Goal: Task Accomplishment & Management: Complete application form

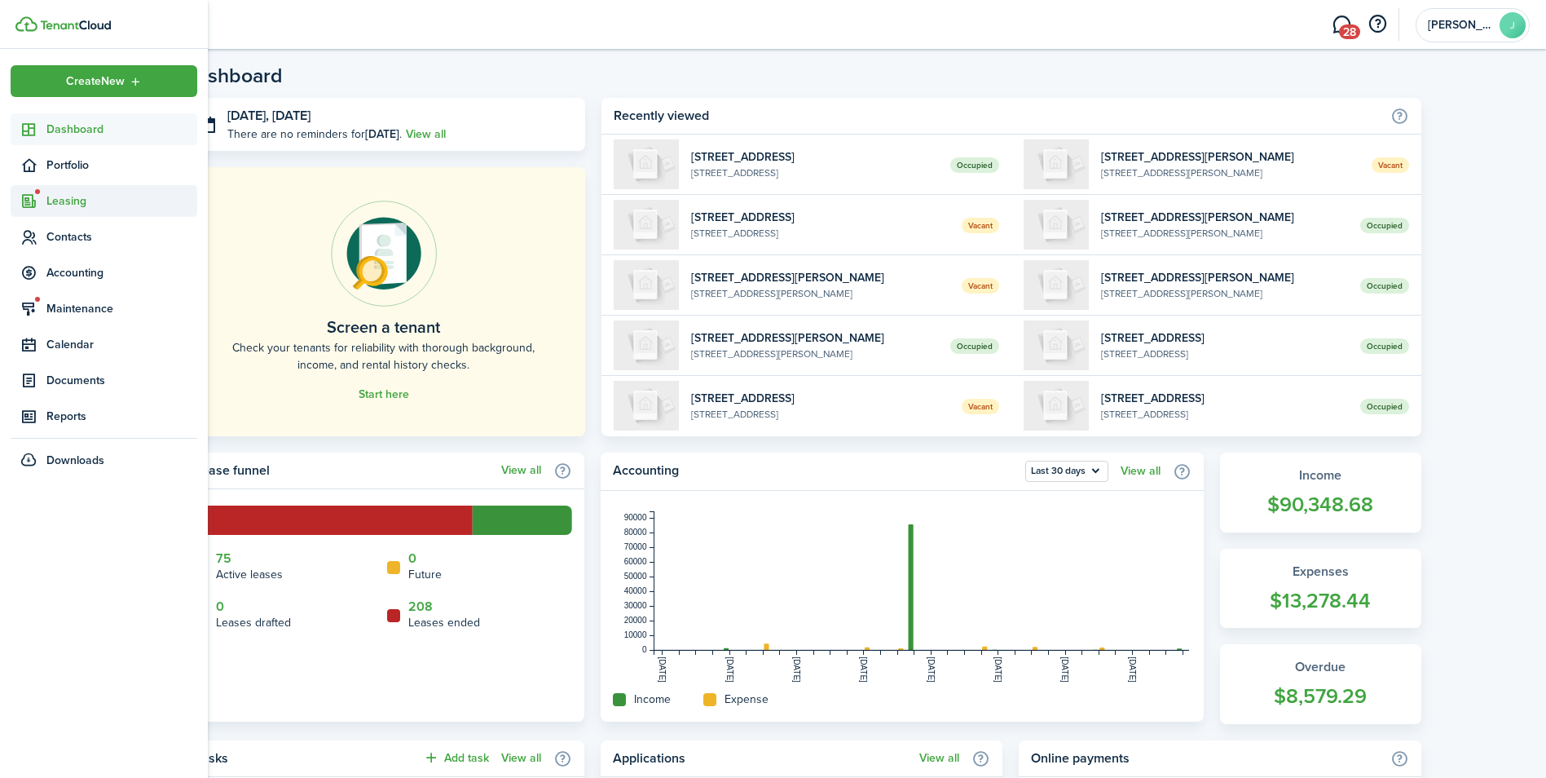
click at [38, 199] on sidebar-link-icon at bounding box center [29, 200] width 36 height 17
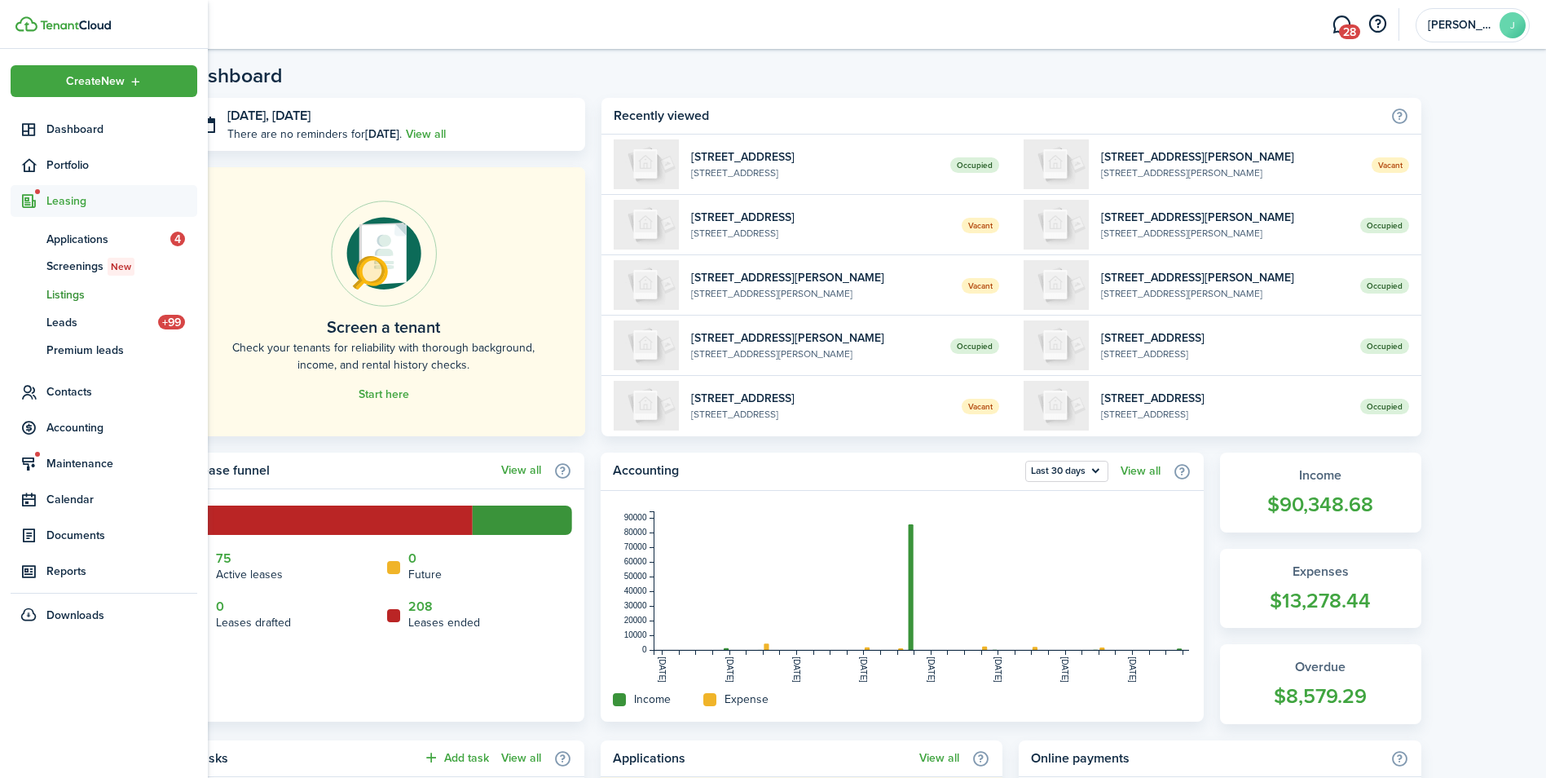
click at [59, 293] on span "Listings" at bounding box center [121, 294] width 151 height 17
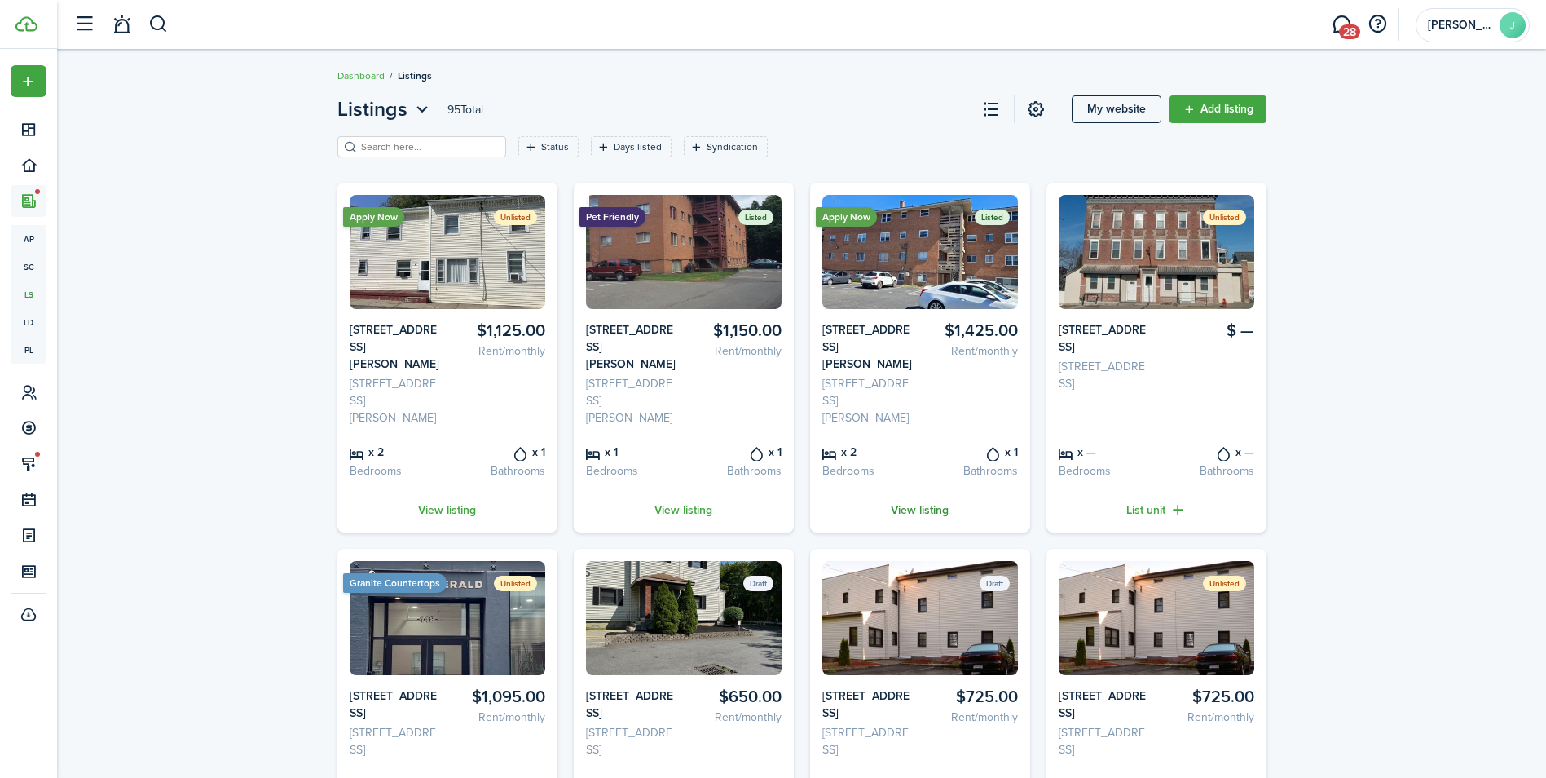
click at [915, 505] on link "View listing" at bounding box center [920, 509] width 220 height 45
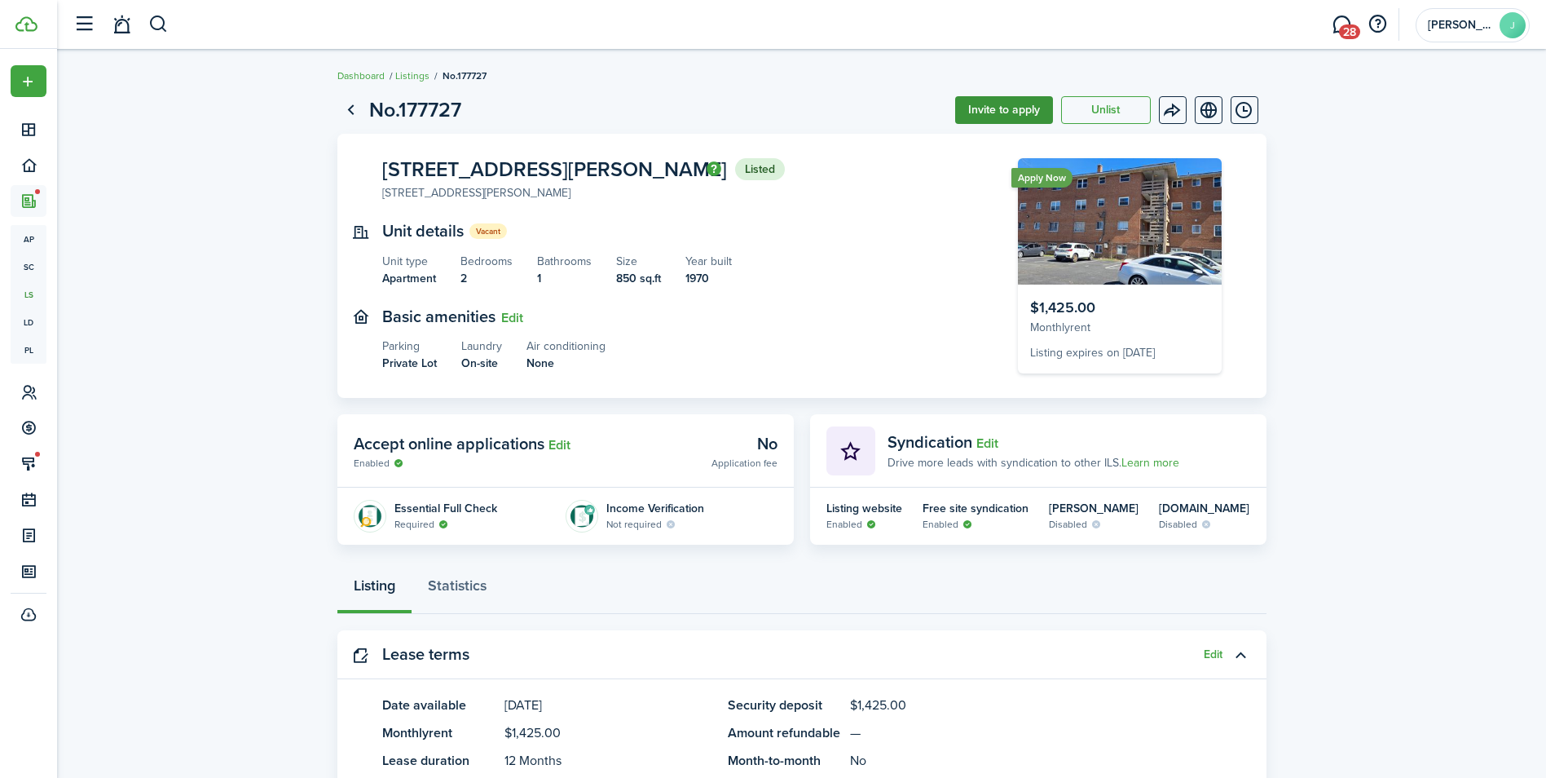
click at [997, 108] on button "Invite to apply" at bounding box center [1004, 110] width 98 height 28
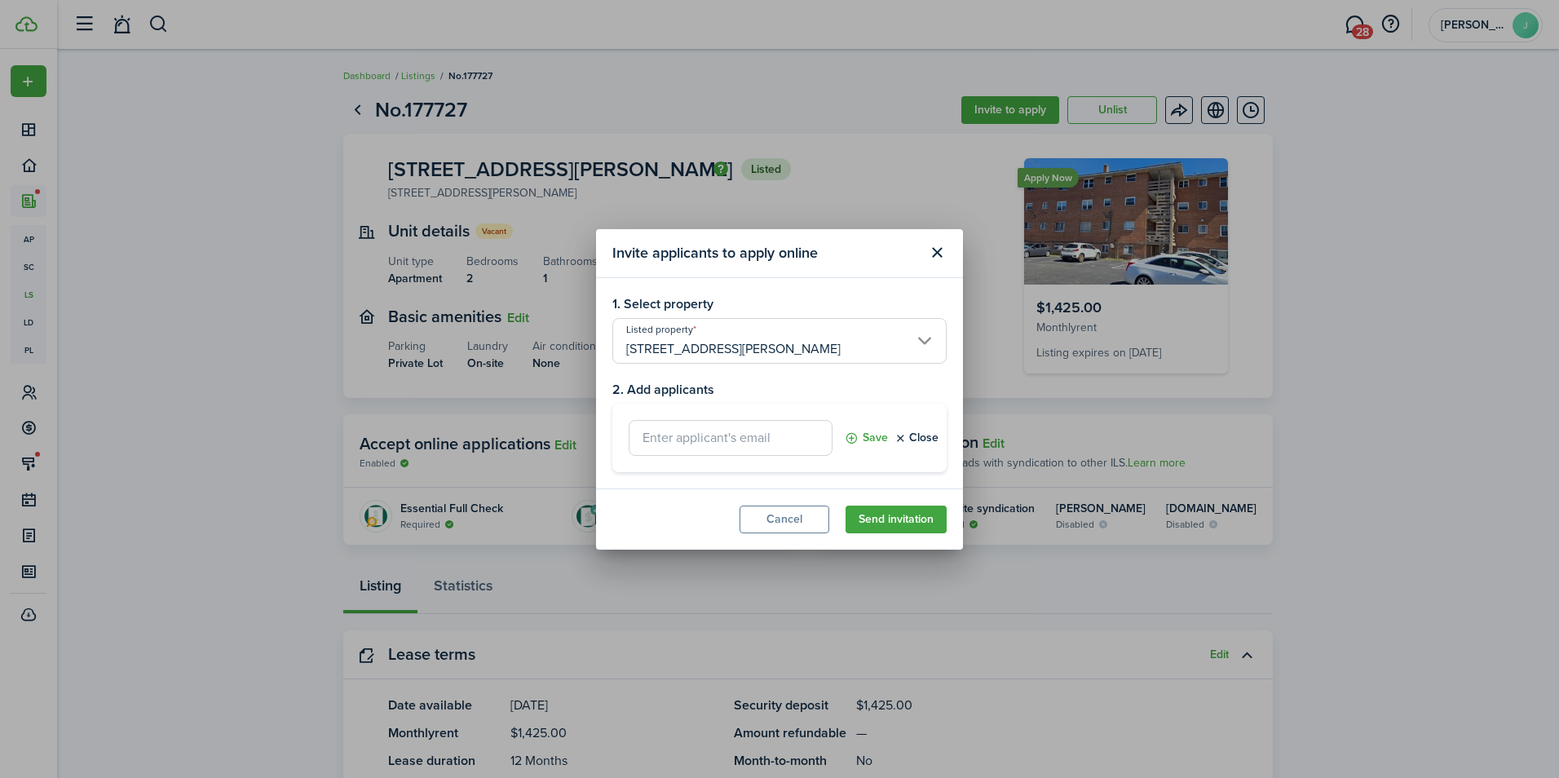
click at [655, 439] on input "text" at bounding box center [730, 438] width 204 height 36
type input "[EMAIL_ADDRESS][DOMAIN_NAME]"
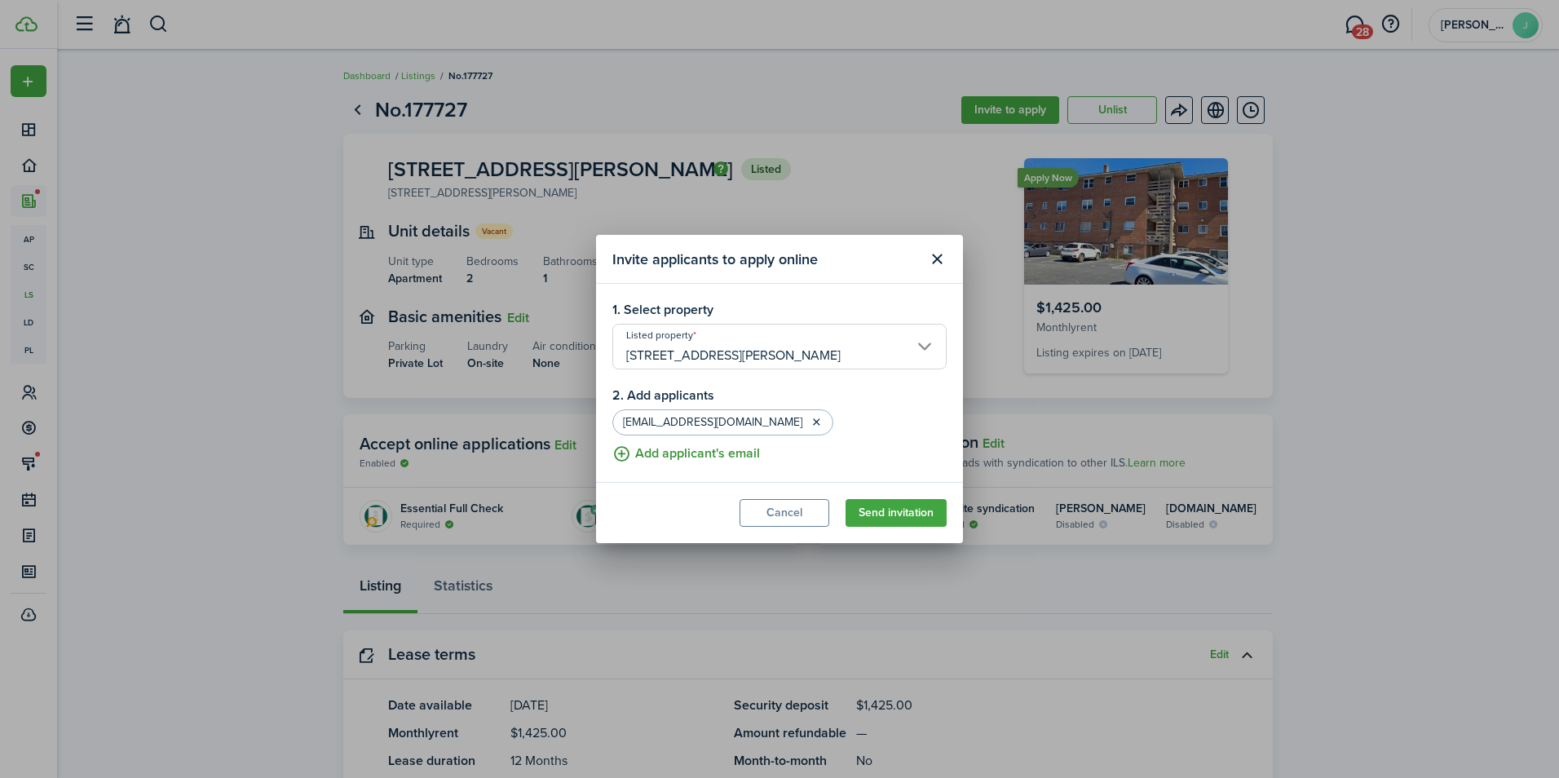
click at [625, 452] on button "Add applicant's email" at bounding box center [686, 453] width 148 height 20
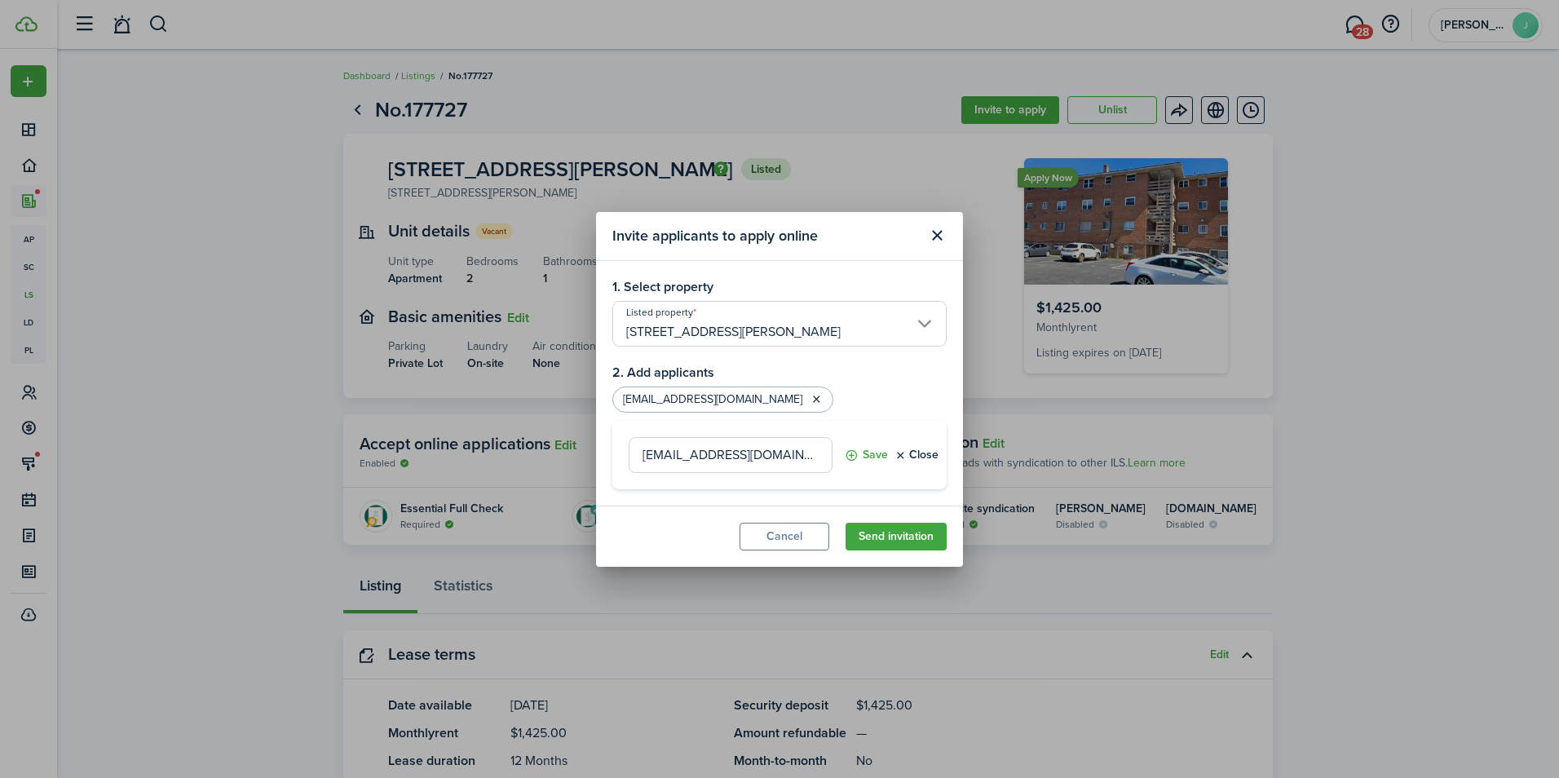
type input "[EMAIL_ADDRESS][DOMAIN_NAME]"
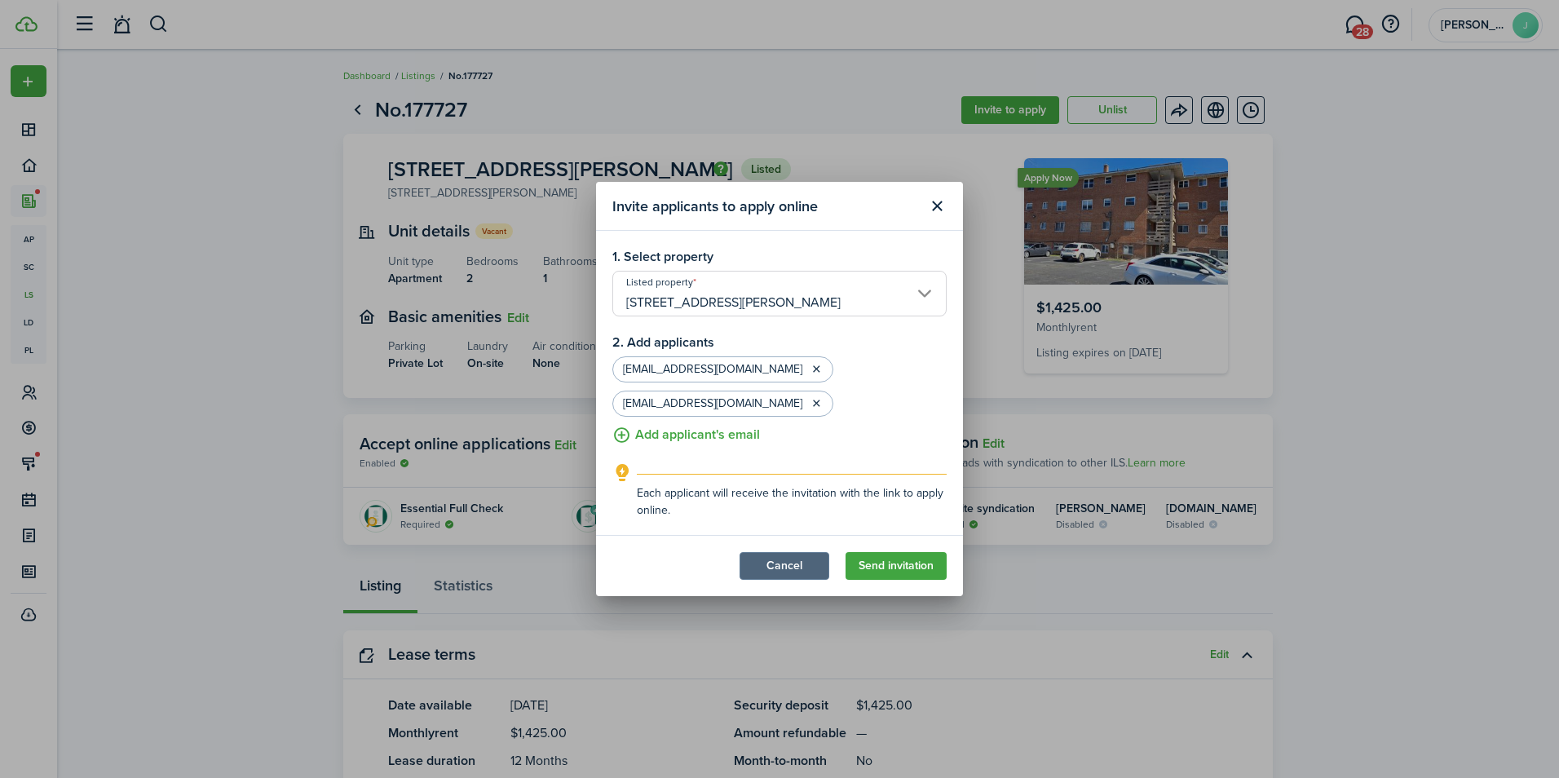
click at [768, 571] on button "Cancel" at bounding box center [784, 566] width 90 height 28
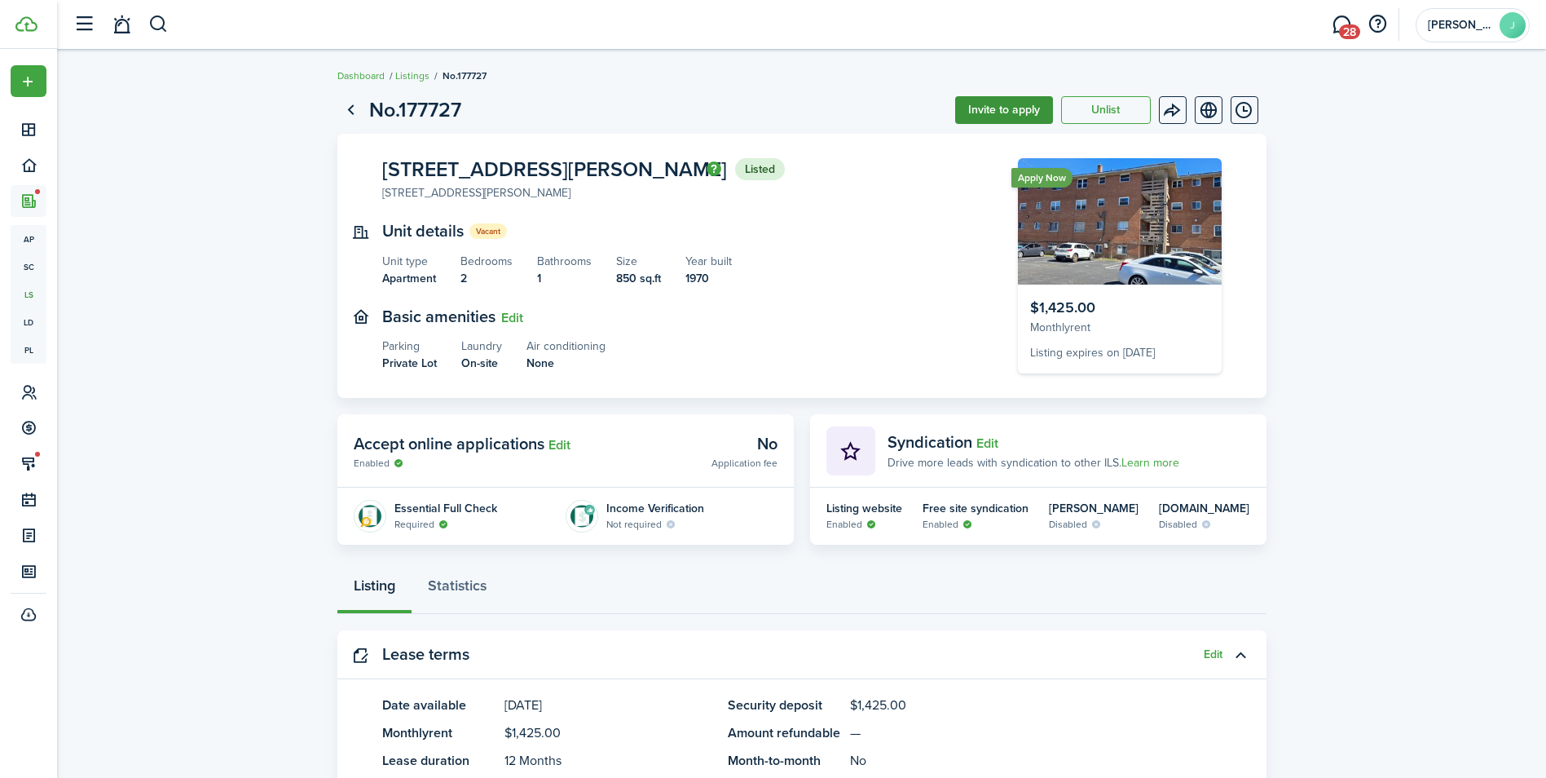
click at [1003, 113] on button "Invite to apply" at bounding box center [1004, 110] width 98 height 28
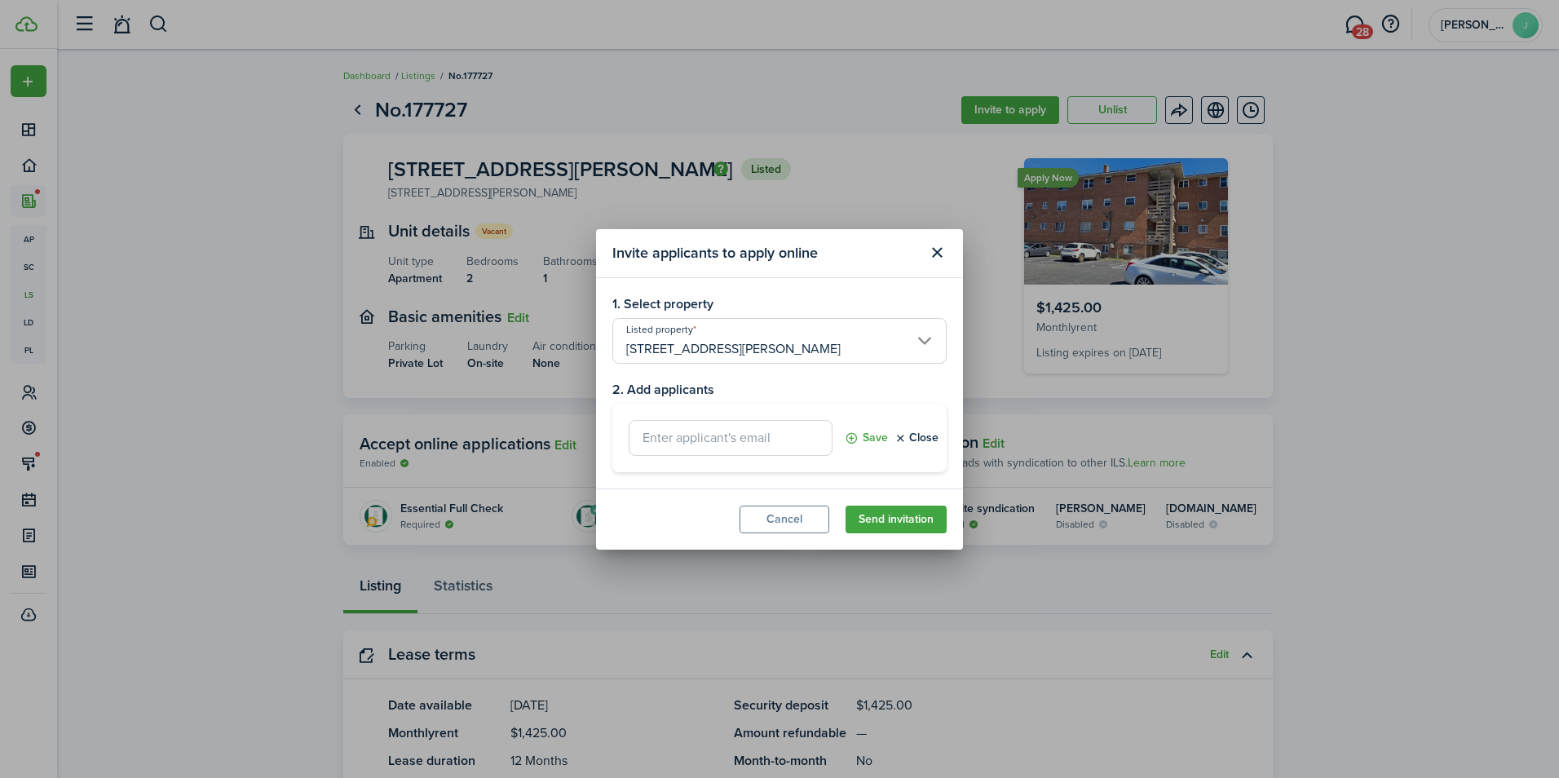
click at [690, 443] on input "text" at bounding box center [730, 438] width 204 height 36
type input "[EMAIL_ADDRESS][DOMAIN_NAME]"
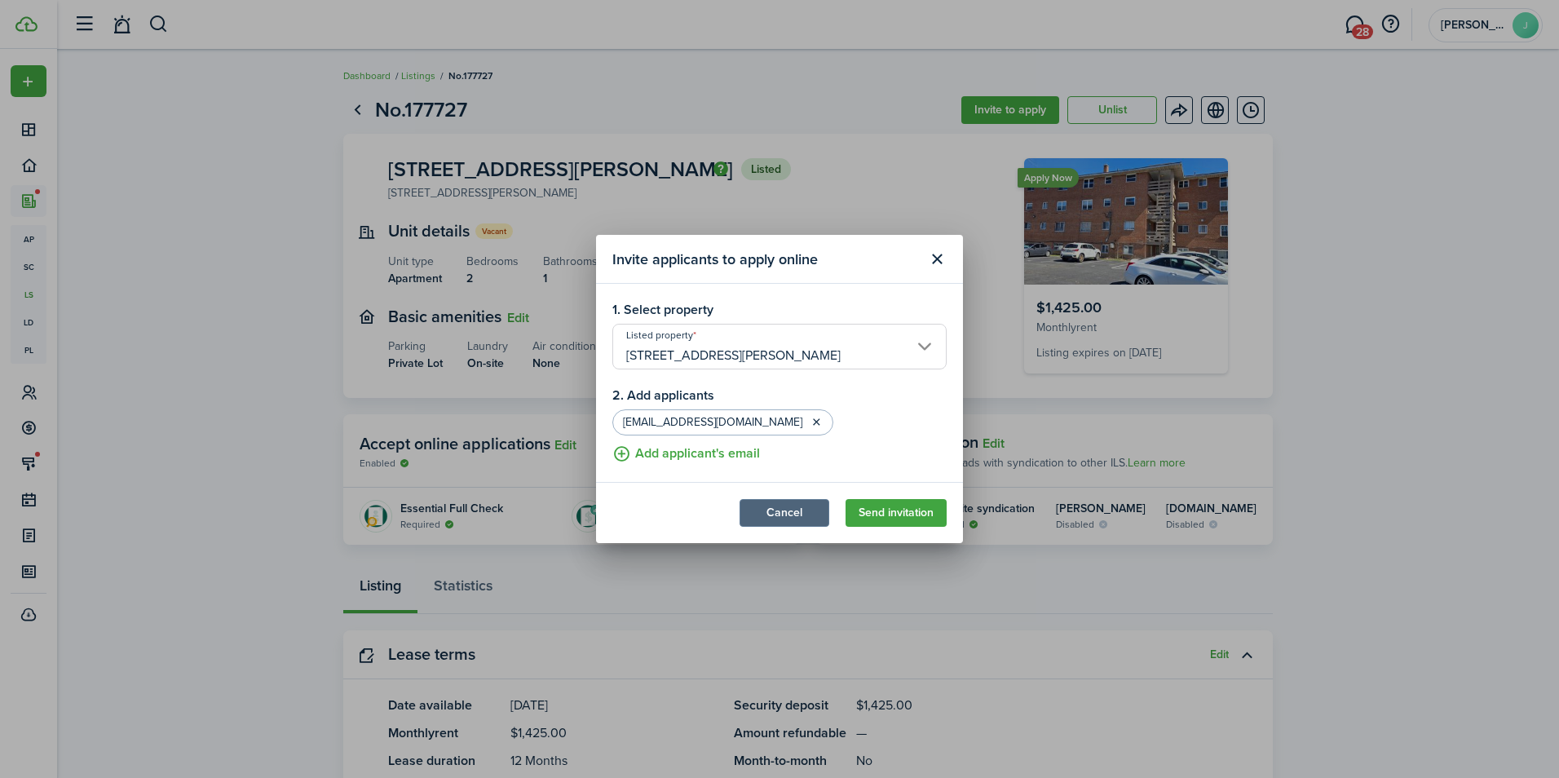
click at [768, 510] on button "Cancel" at bounding box center [784, 513] width 90 height 28
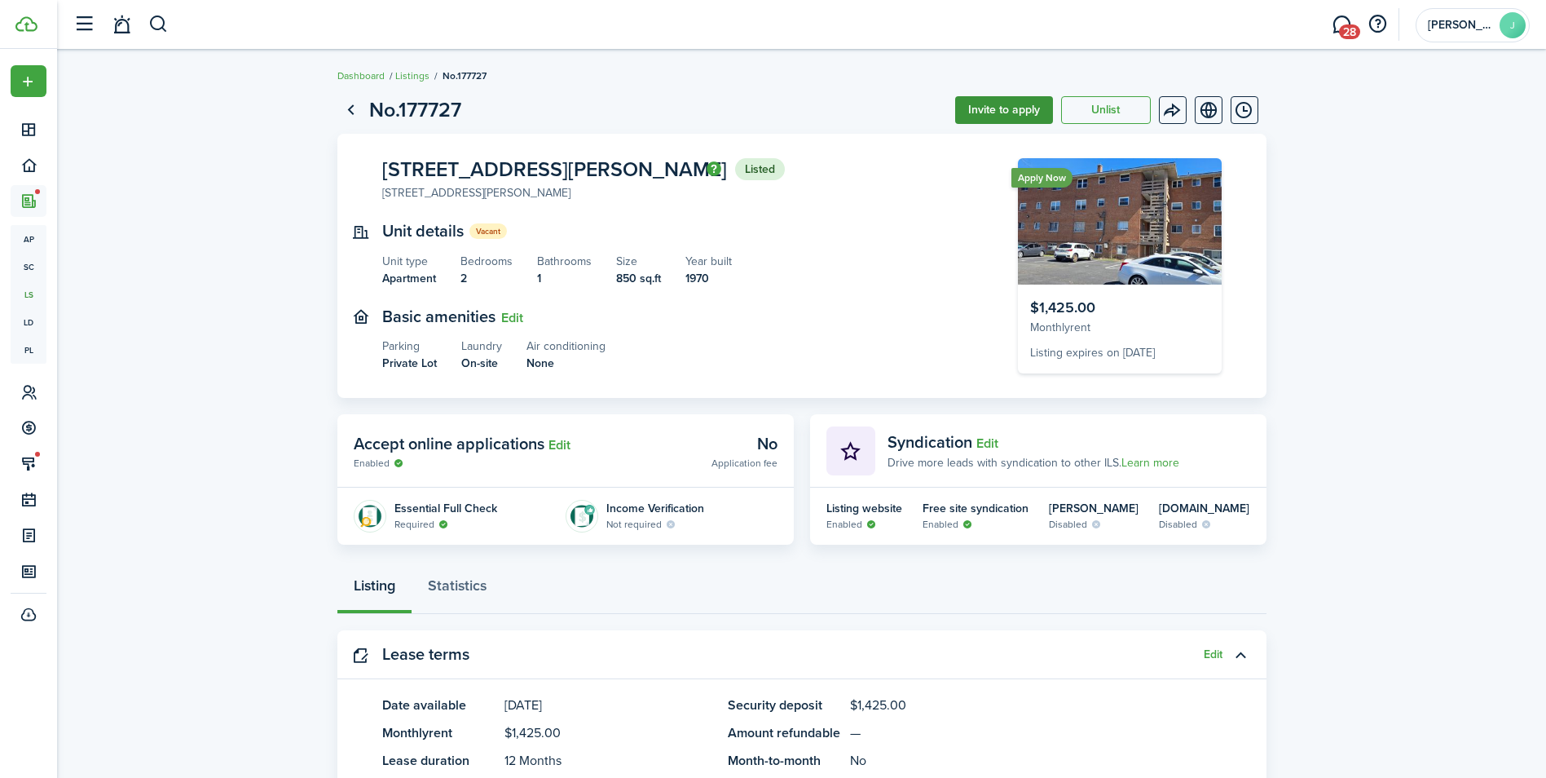
click at [993, 104] on button "Invite to apply" at bounding box center [1004, 110] width 98 height 28
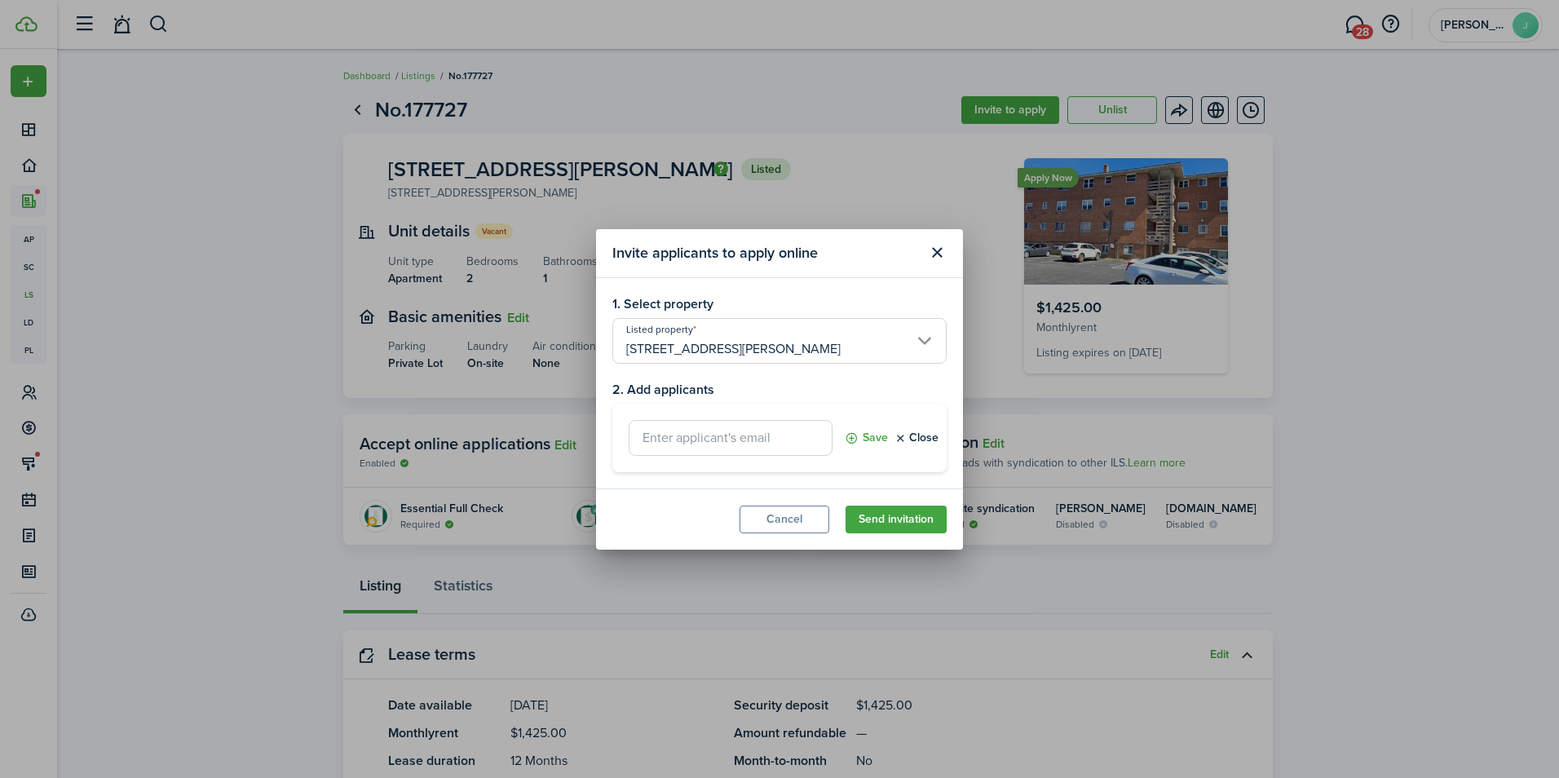
click at [669, 431] on input "text" at bounding box center [730, 438] width 204 height 36
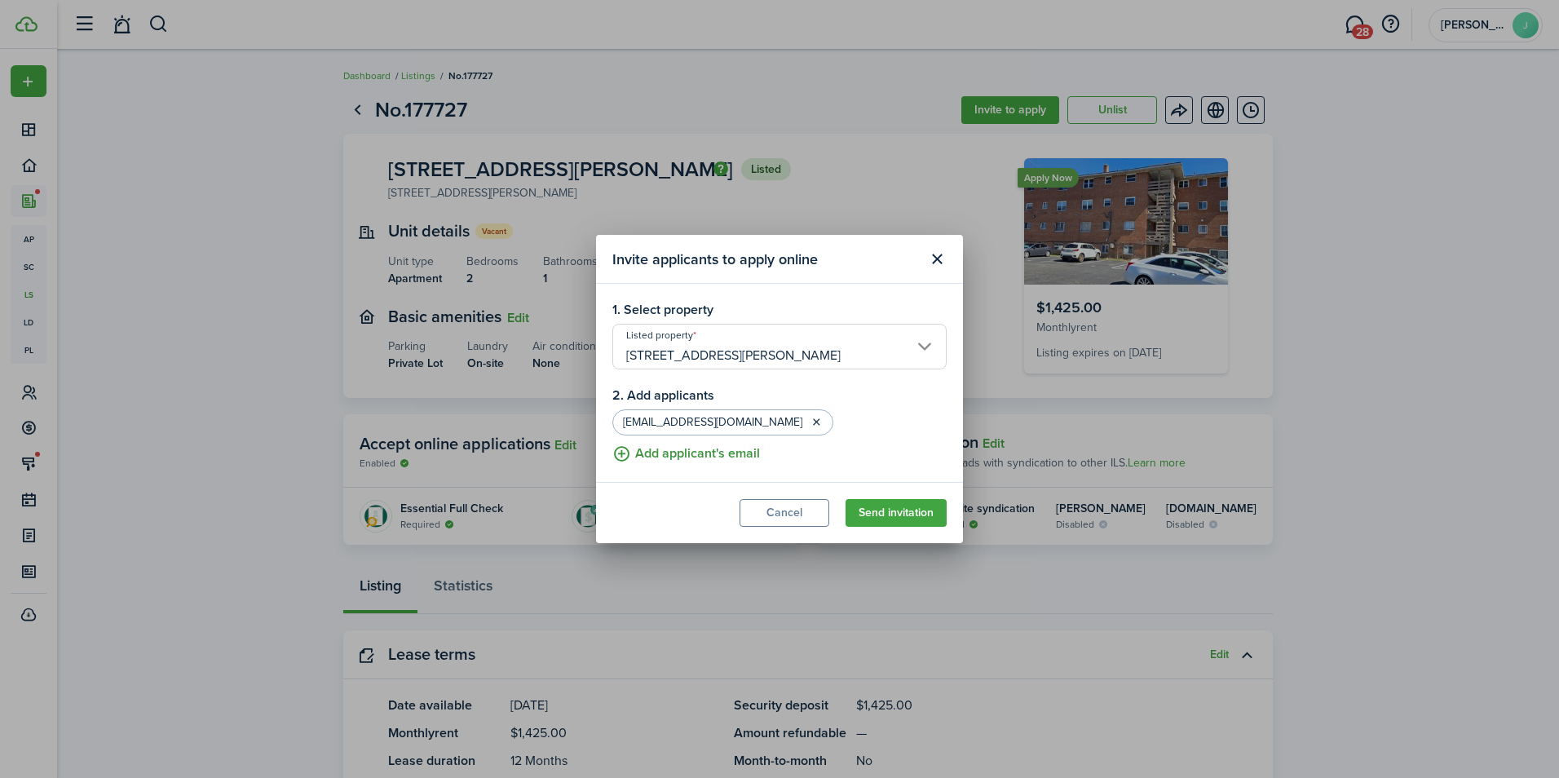
click at [624, 455] on button "Add applicant's email" at bounding box center [686, 453] width 148 height 20
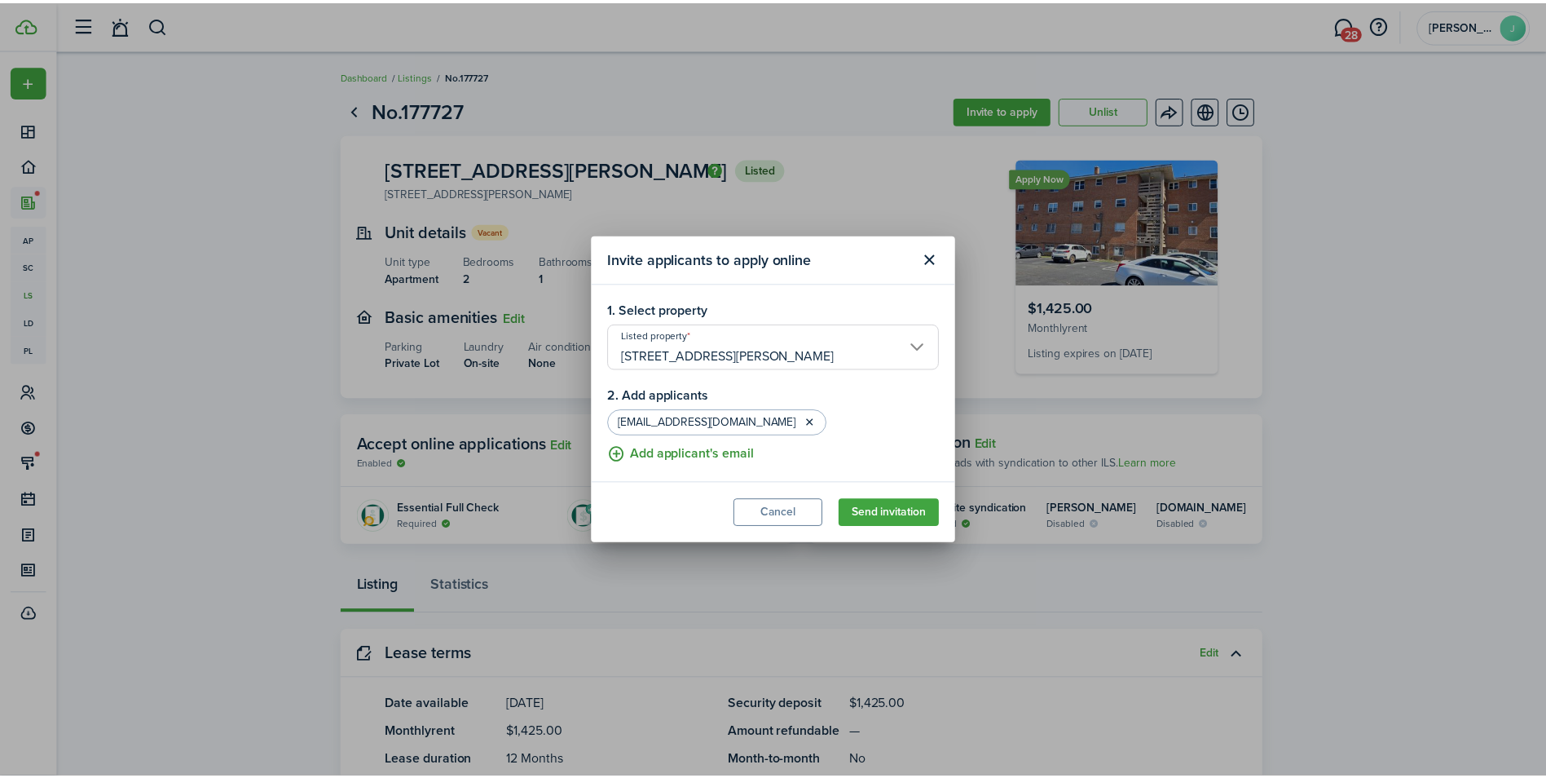
scroll to position [0, 0]
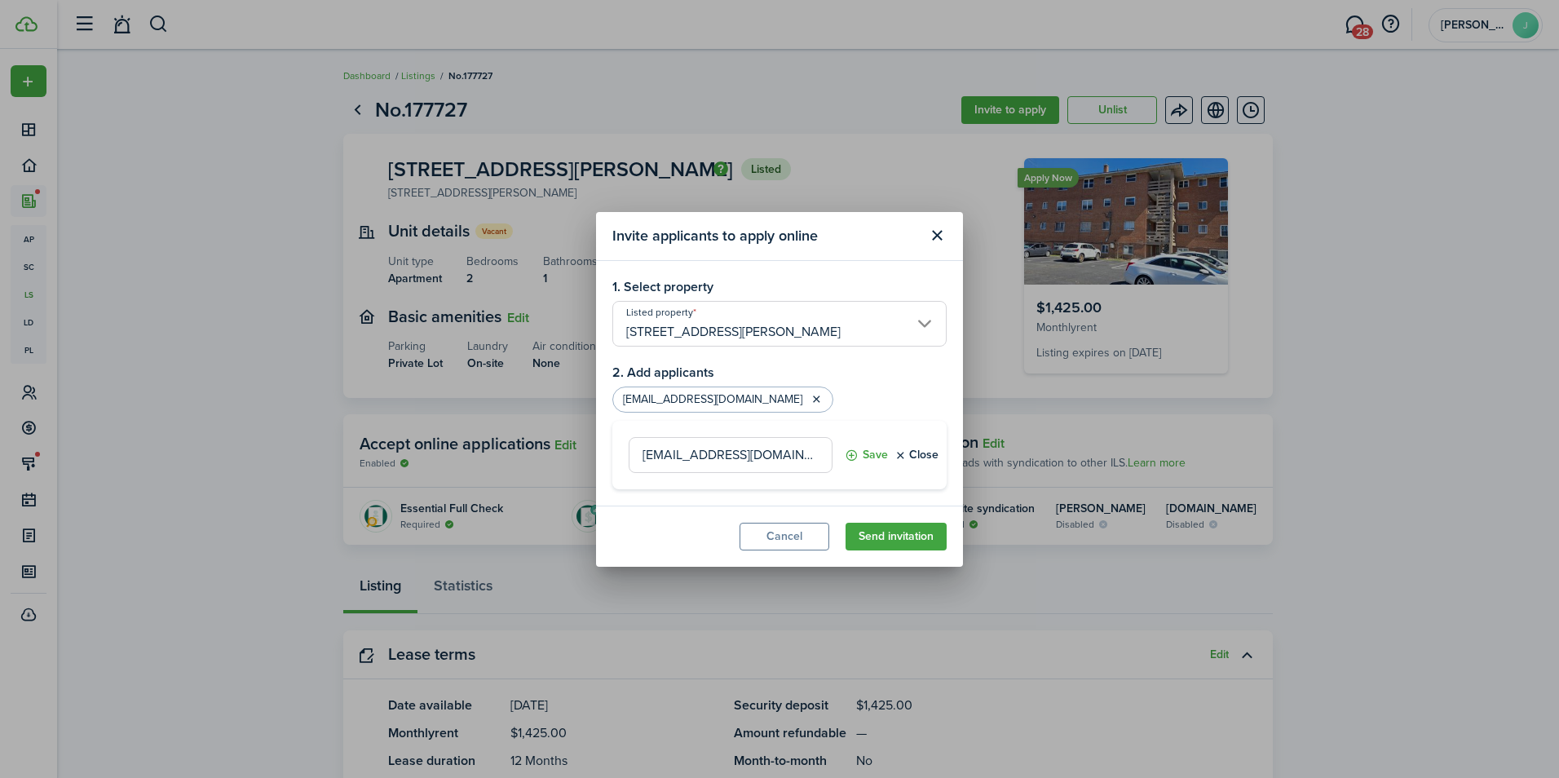
type input "[EMAIL_ADDRESS][DOMAIN_NAME]"
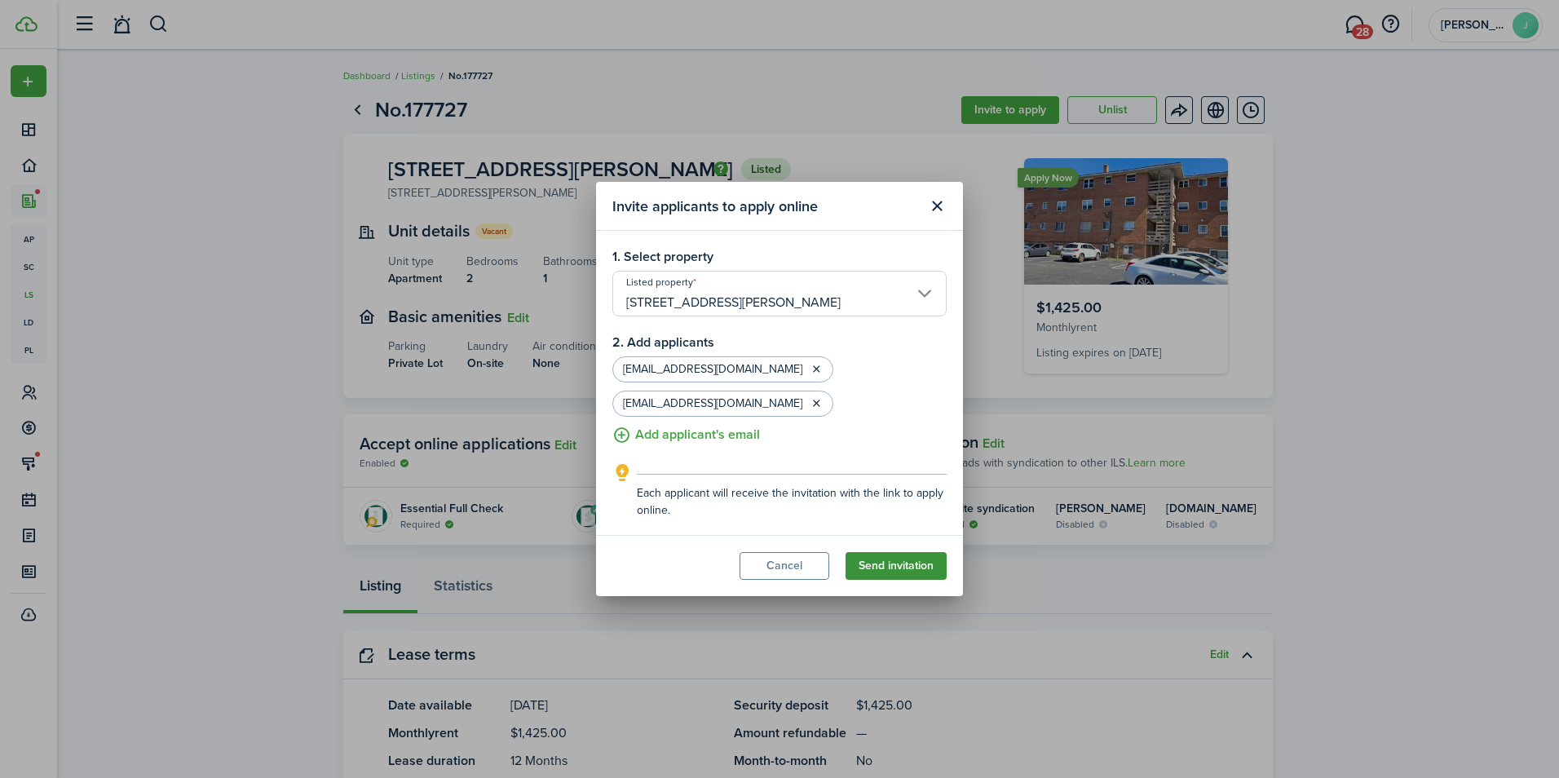
click at [881, 559] on button "Send invitation" at bounding box center [895, 566] width 101 height 28
